Goal: Navigation & Orientation: Find specific page/section

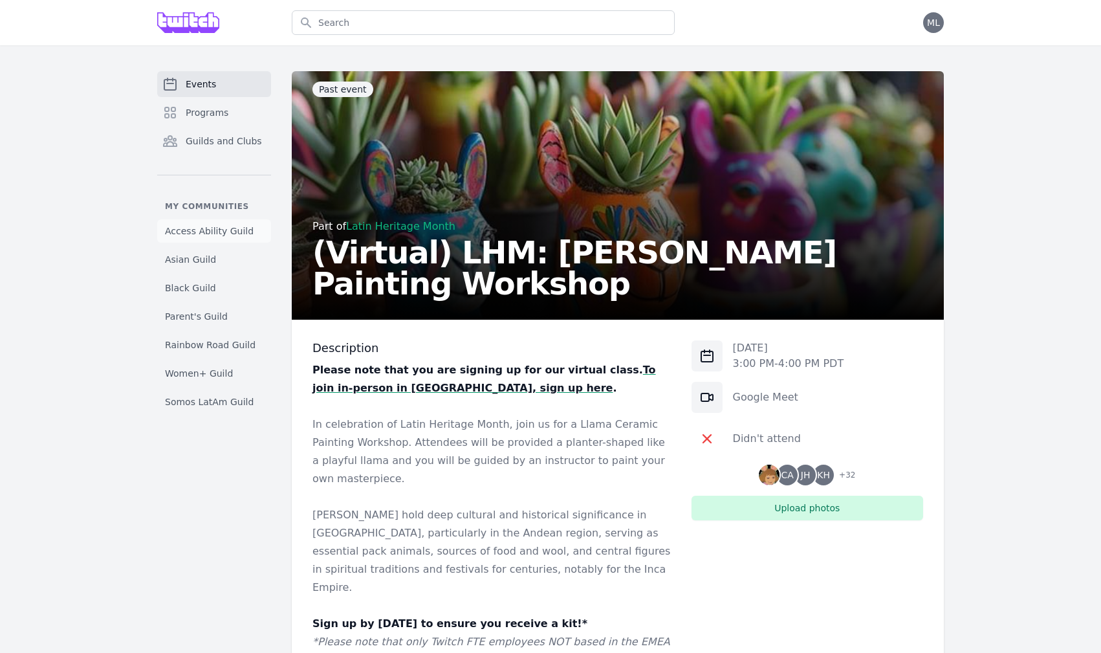
click at [216, 228] on span "Access Ability Guild" at bounding box center [209, 231] width 89 height 13
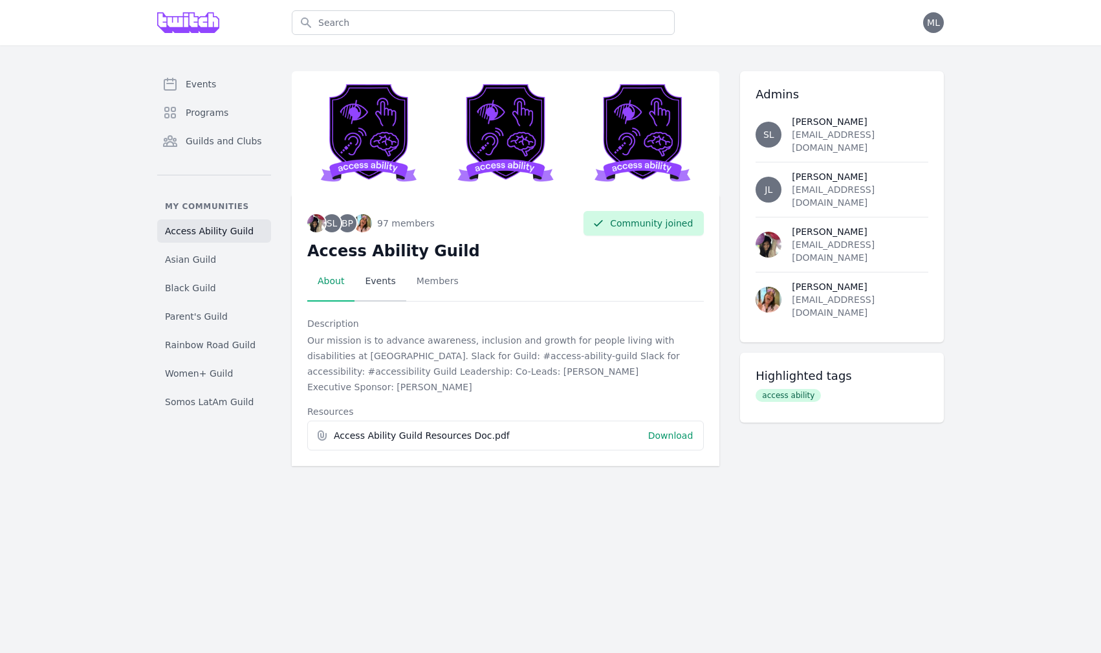
click at [368, 289] on link "Events" at bounding box center [380, 281] width 51 height 40
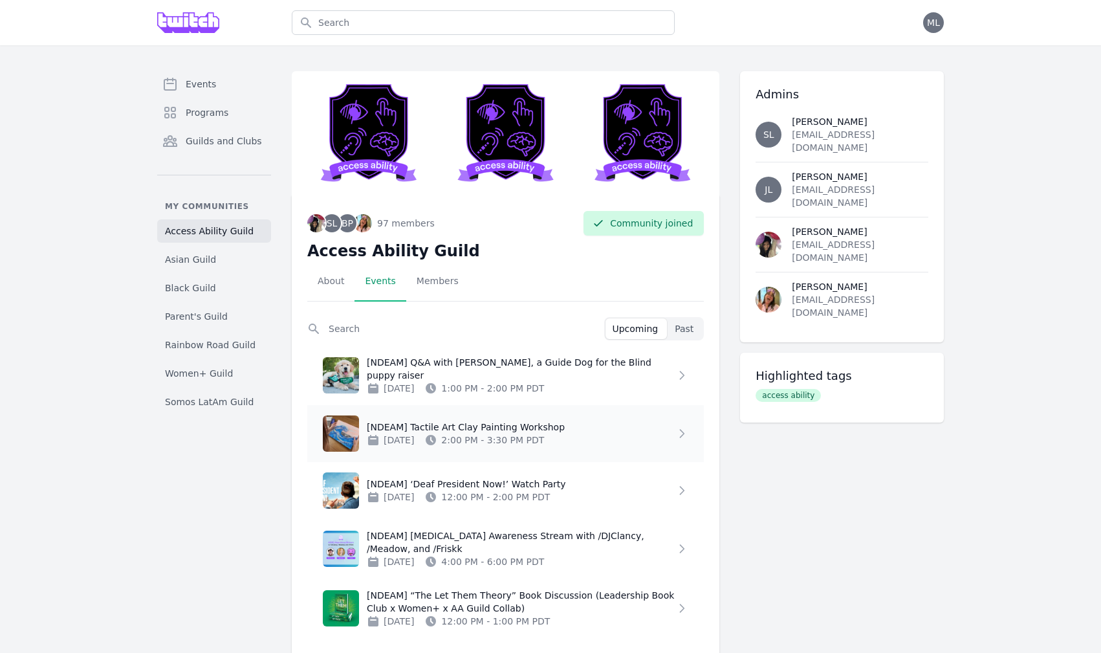
click at [676, 436] on icon at bounding box center [682, 433] width 13 height 13
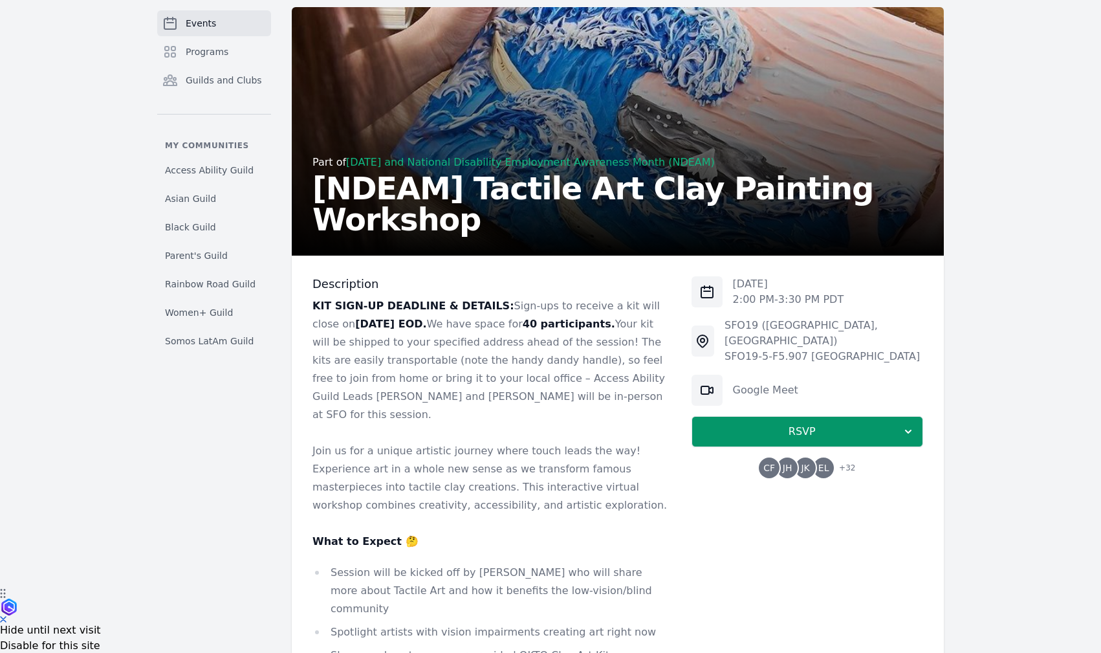
scroll to position [74, 0]
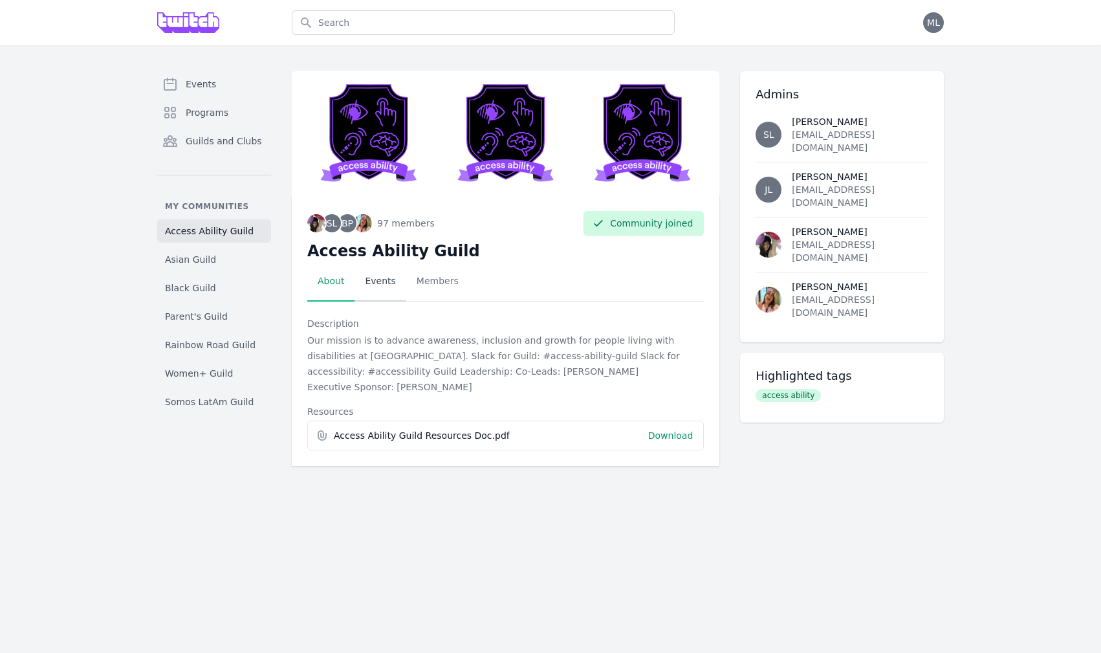
click at [387, 282] on link "Events" at bounding box center [380, 281] width 51 height 40
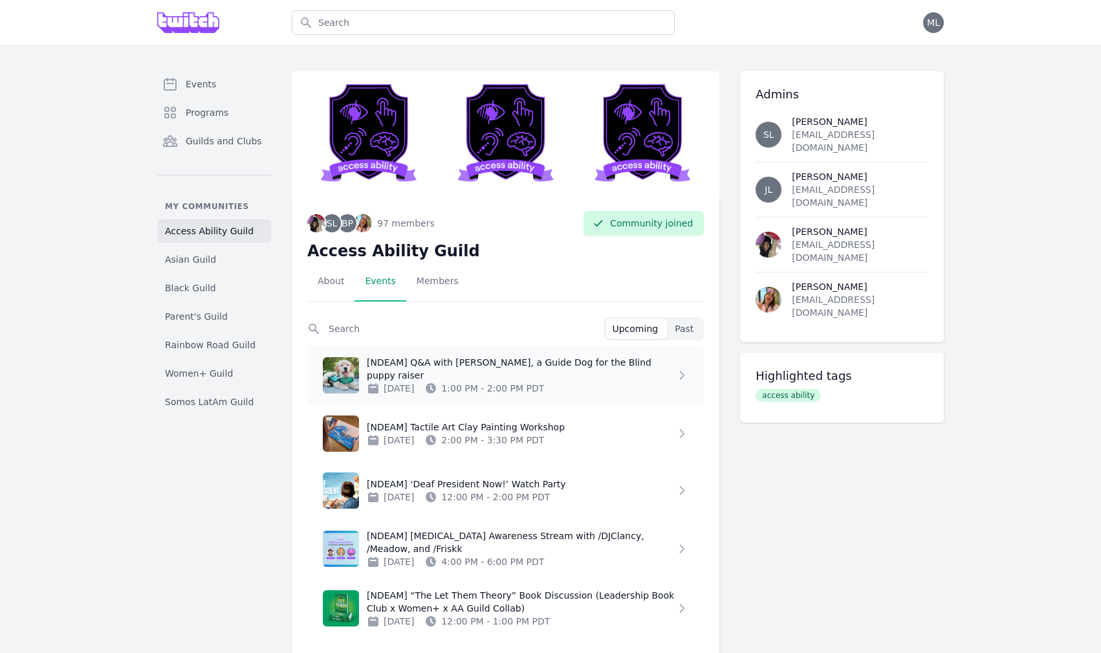
scroll to position [27, 0]
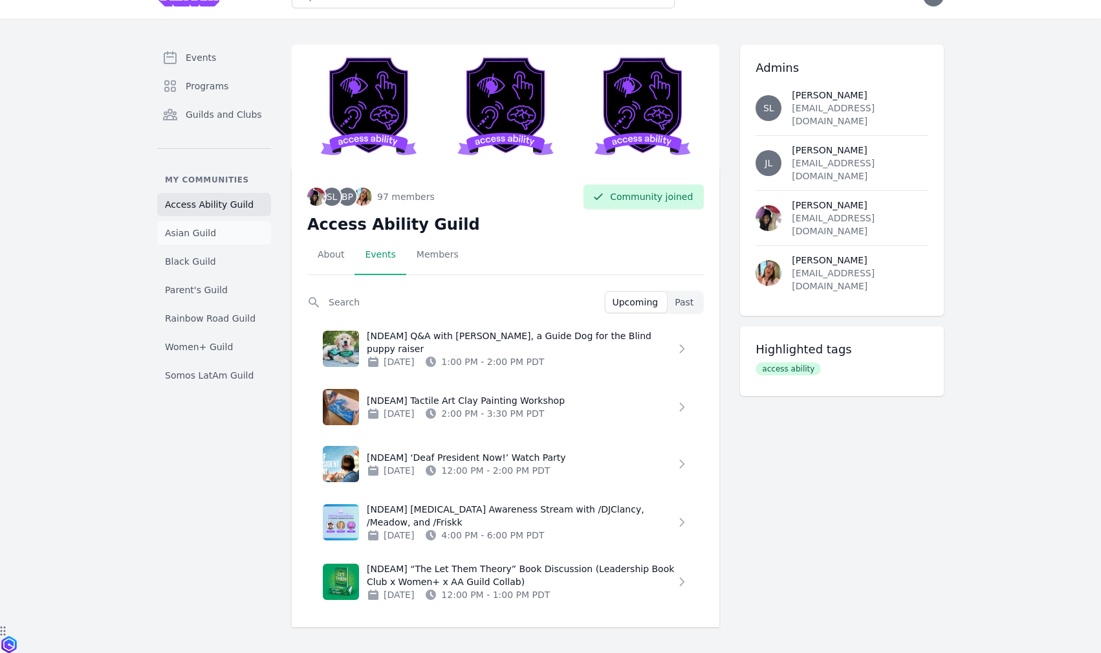
click at [203, 232] on span "Asian Guild" at bounding box center [190, 232] width 51 height 13
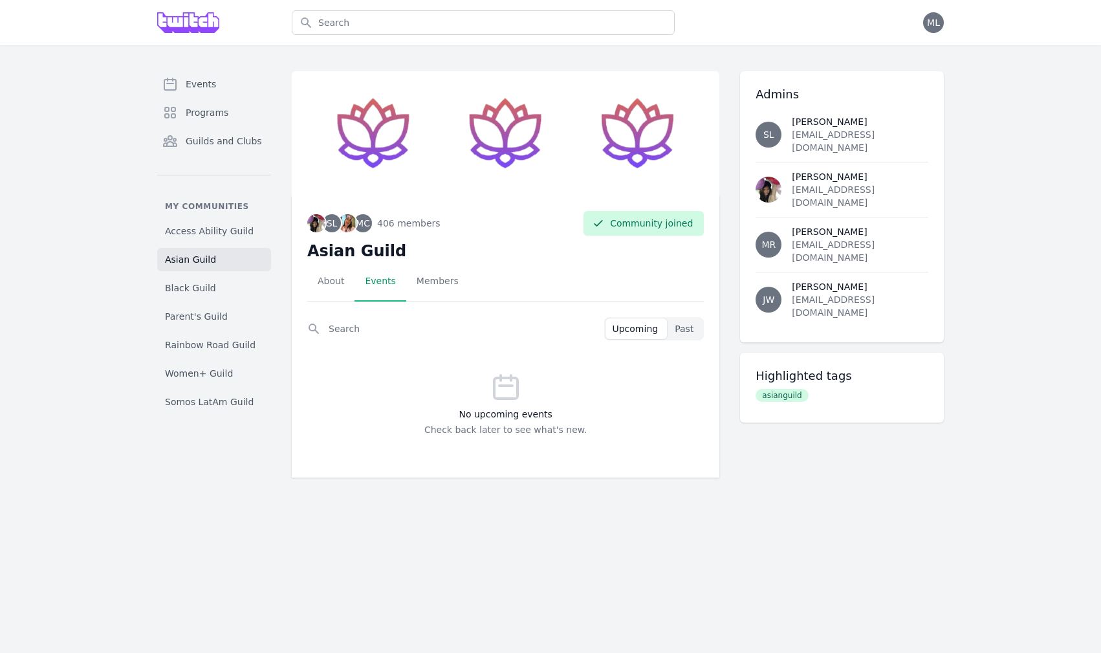
click at [390, 281] on link "Events" at bounding box center [380, 281] width 51 height 40
click at [336, 278] on link "About" at bounding box center [330, 281] width 47 height 40
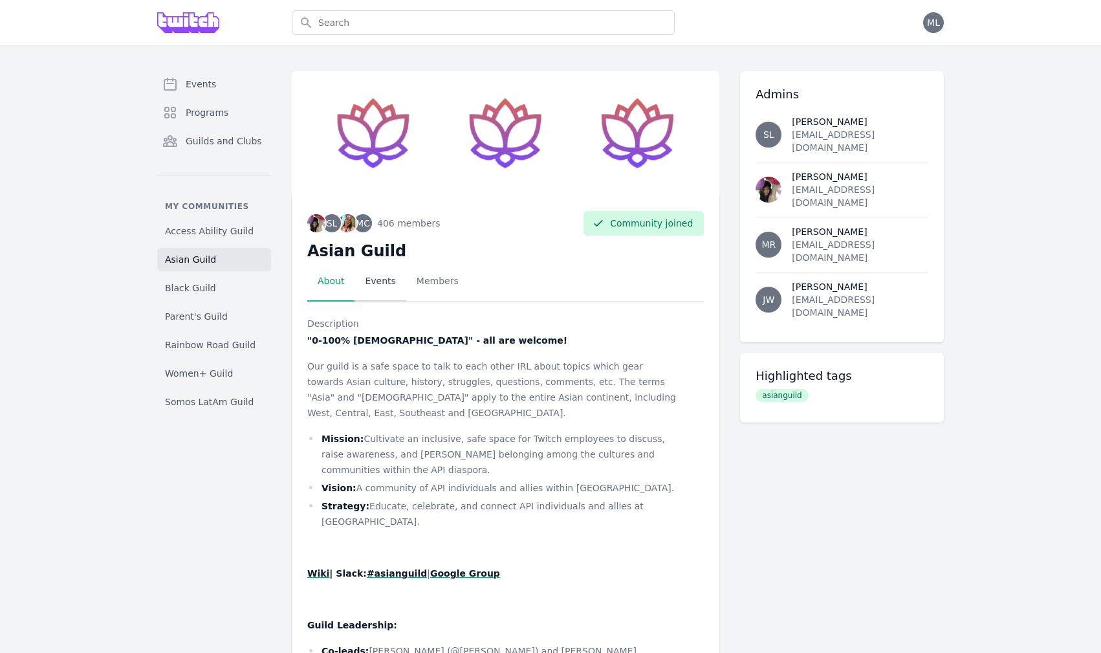
click at [373, 283] on link "Events" at bounding box center [380, 281] width 51 height 40
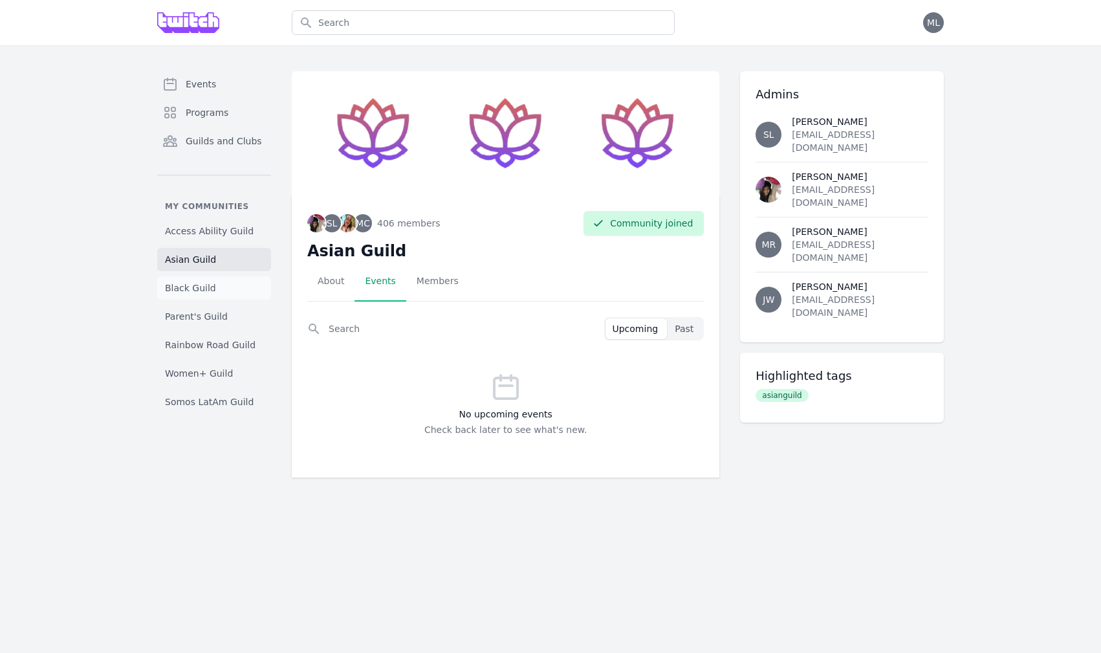
click at [192, 289] on span "Black Guild" at bounding box center [190, 287] width 51 height 13
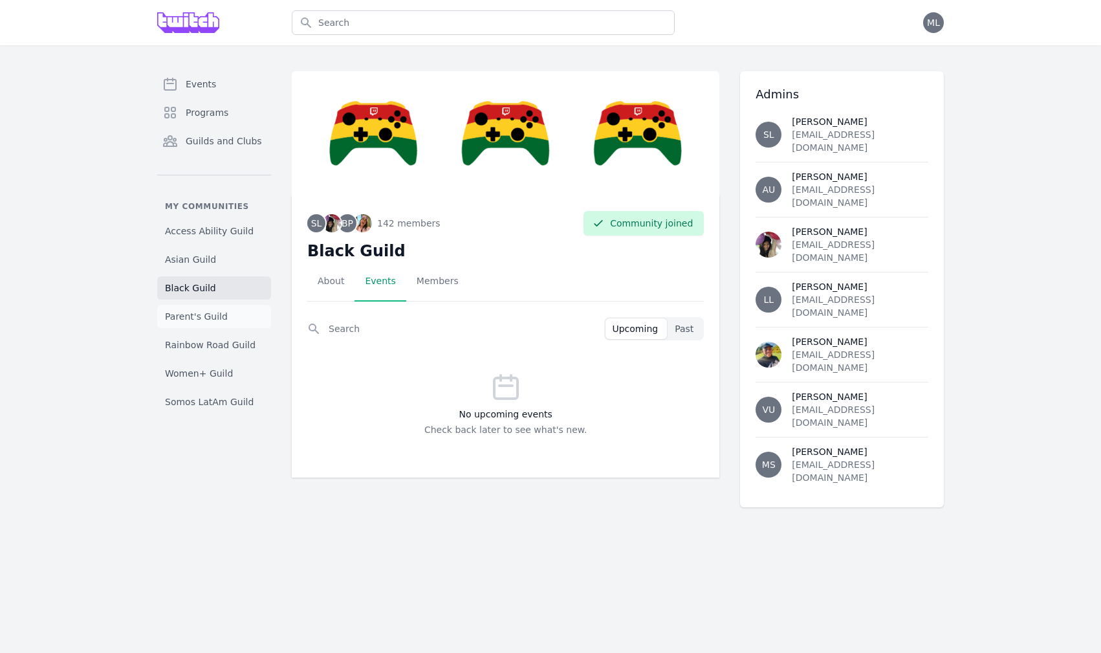
click at [226, 313] on link "Parent's Guild" at bounding box center [214, 316] width 114 height 23
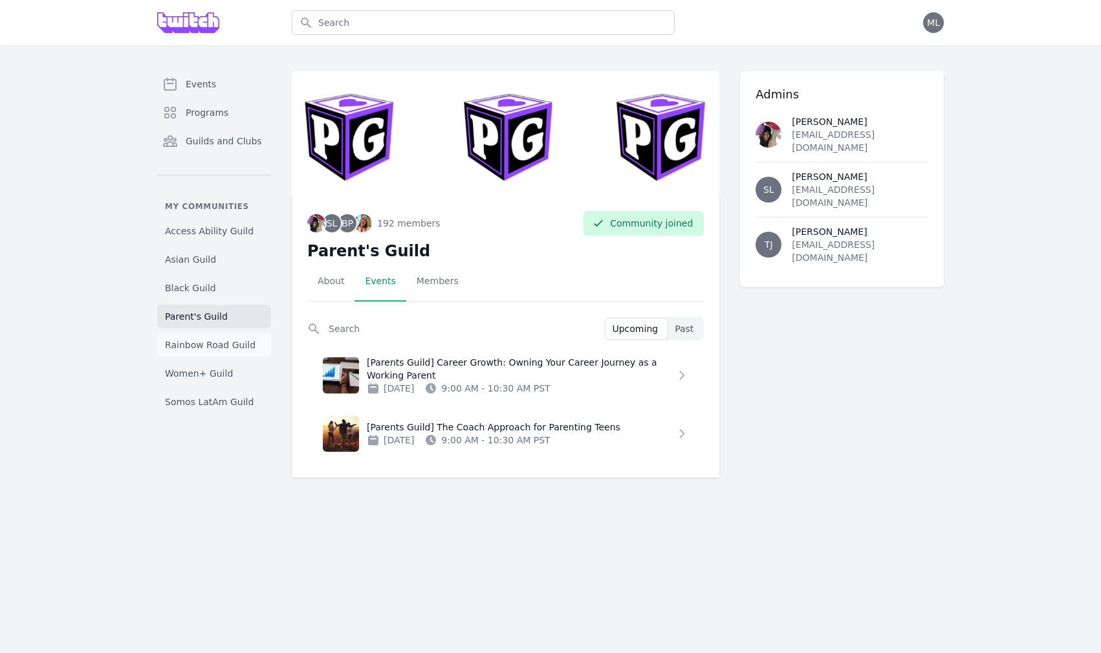
click at [225, 343] on span "Rainbow Road Guild" at bounding box center [210, 344] width 91 height 13
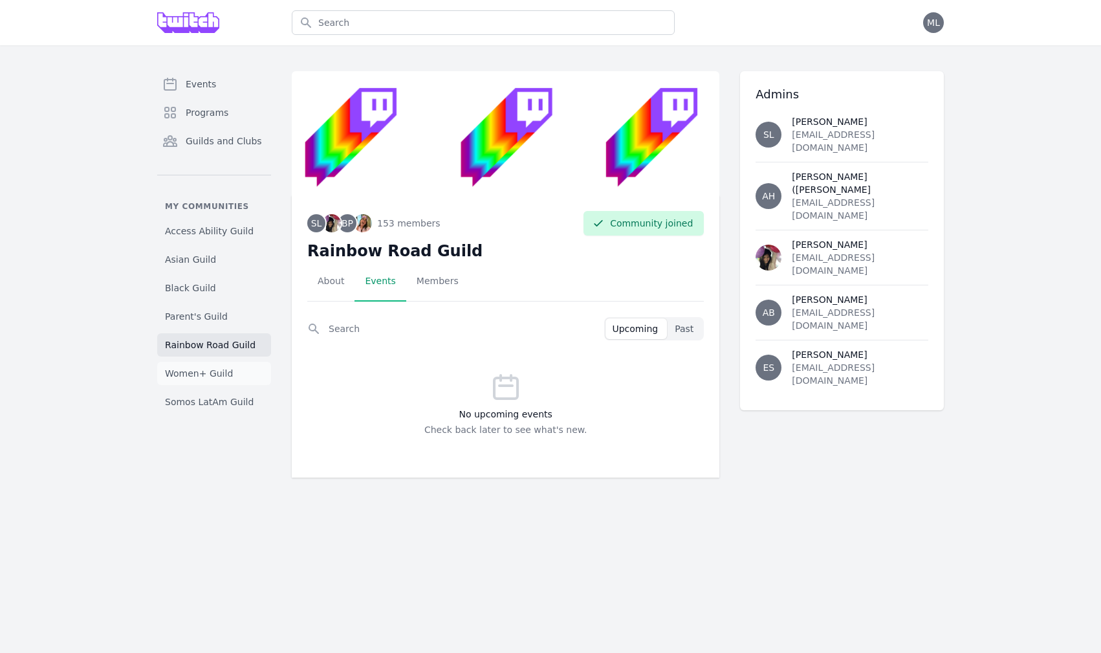
click at [219, 369] on span "Women+ Guild" at bounding box center [199, 373] width 68 height 13
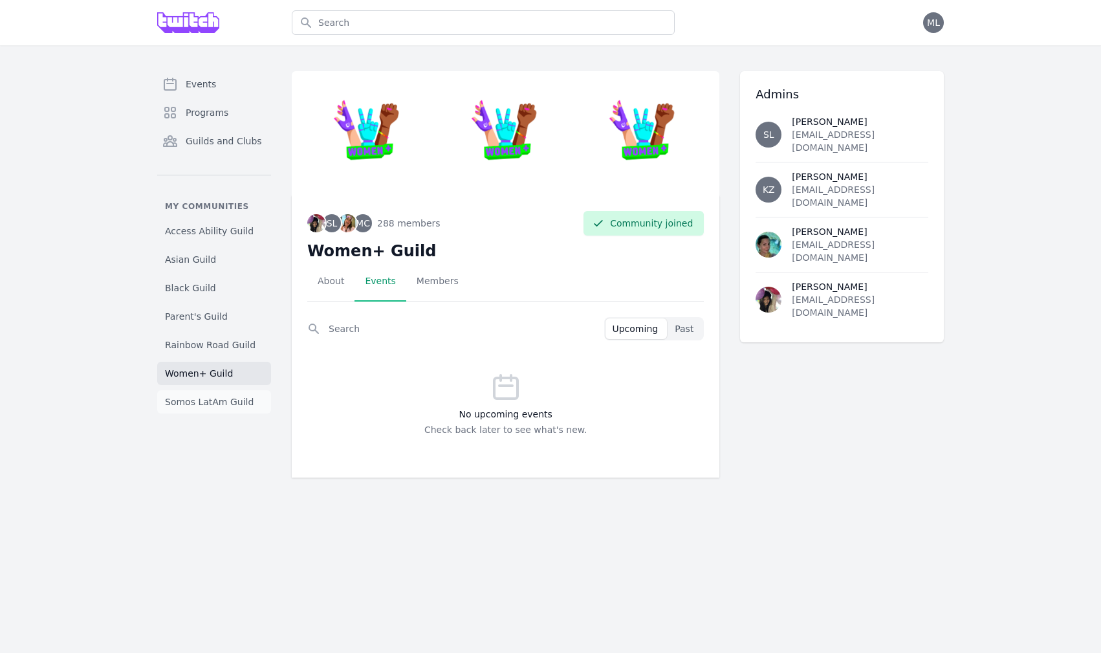
click at [195, 397] on span "Somos LatAm Guild" at bounding box center [209, 401] width 89 height 13
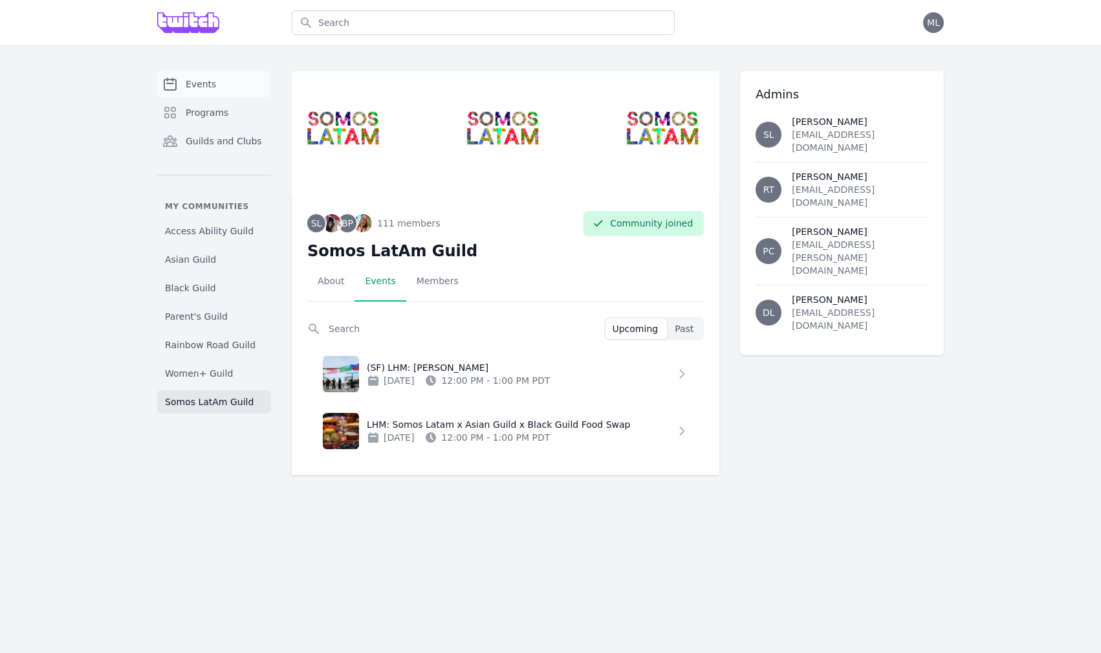
click at [207, 80] on span "Events" at bounding box center [201, 84] width 30 height 13
